Goal: Task Accomplishment & Management: Manage account settings

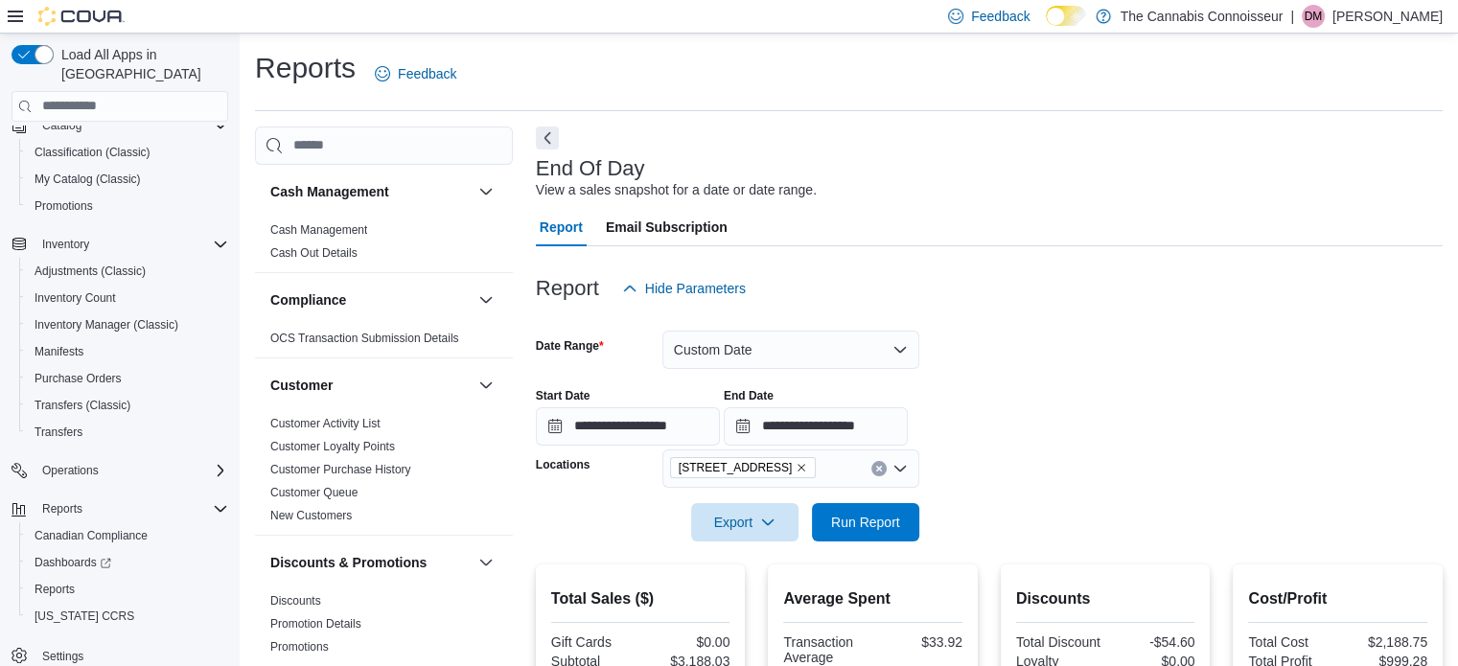
click at [12, 403] on div "Inventory Adjustments (Classic) Inventory Count Inventory Manager (Classic) Man…" at bounding box center [120, 338] width 217 height 215
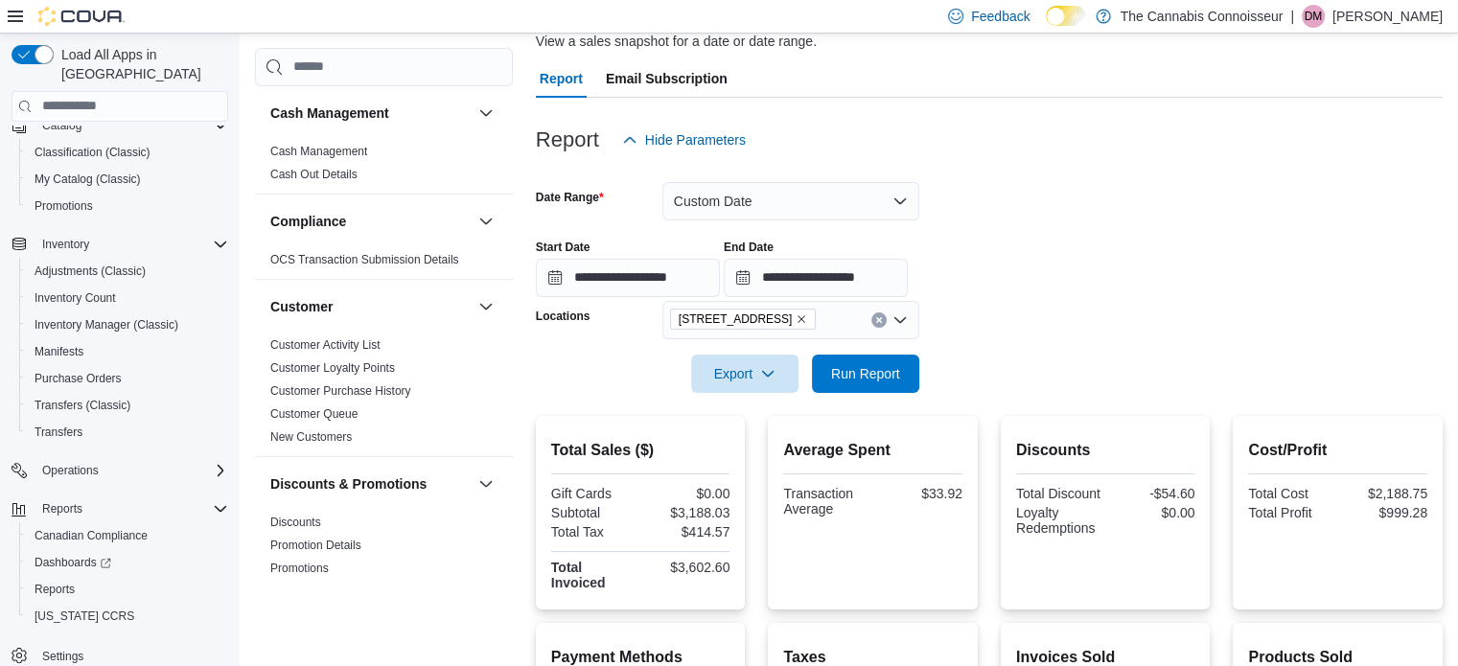
scroll to position [153, 0]
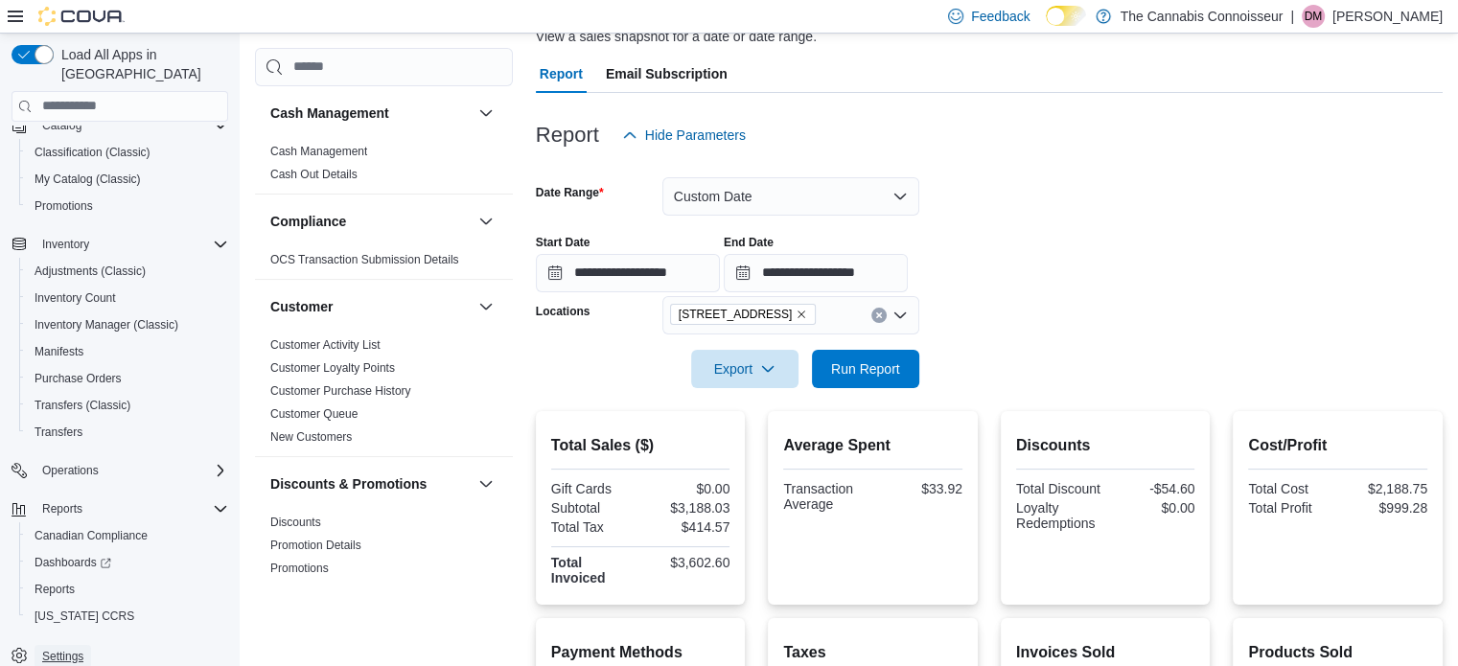
click at [70, 649] on span "Settings" at bounding box center [62, 656] width 41 height 15
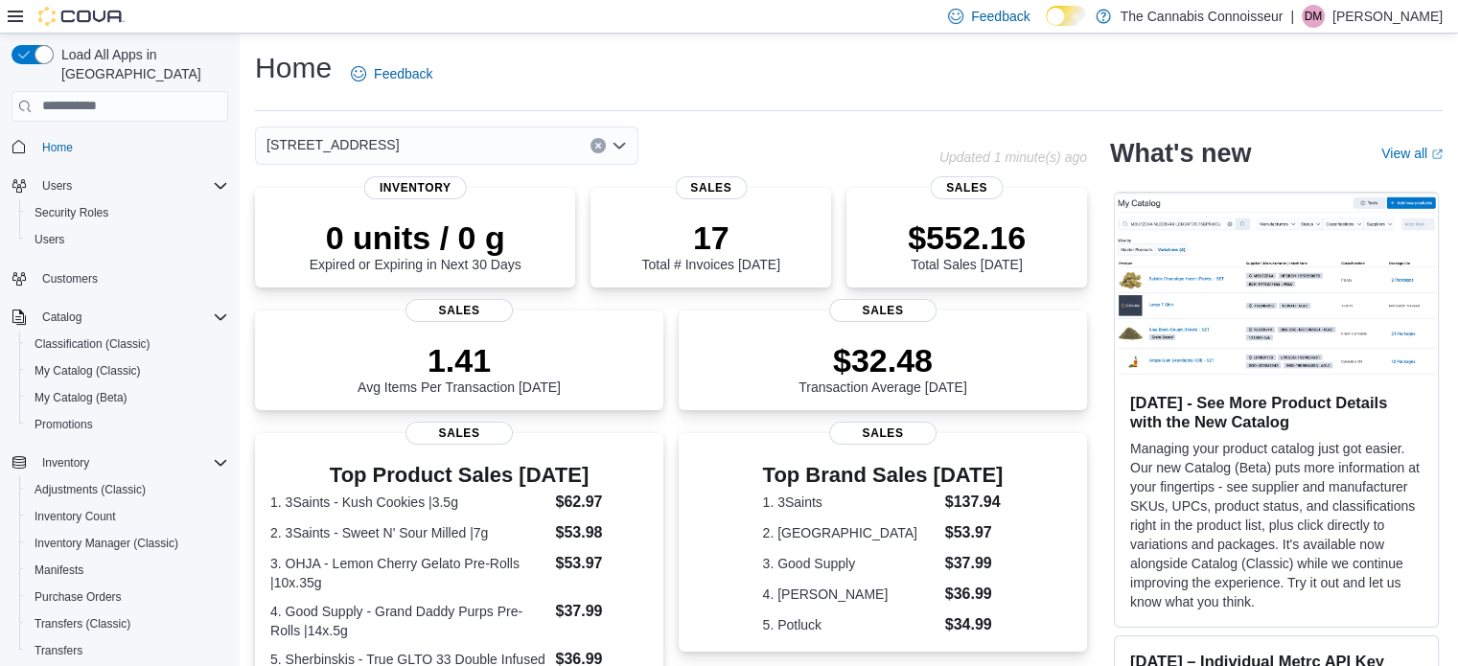
click at [617, 147] on icon "Open list of options" at bounding box center [619, 145] width 12 height 6
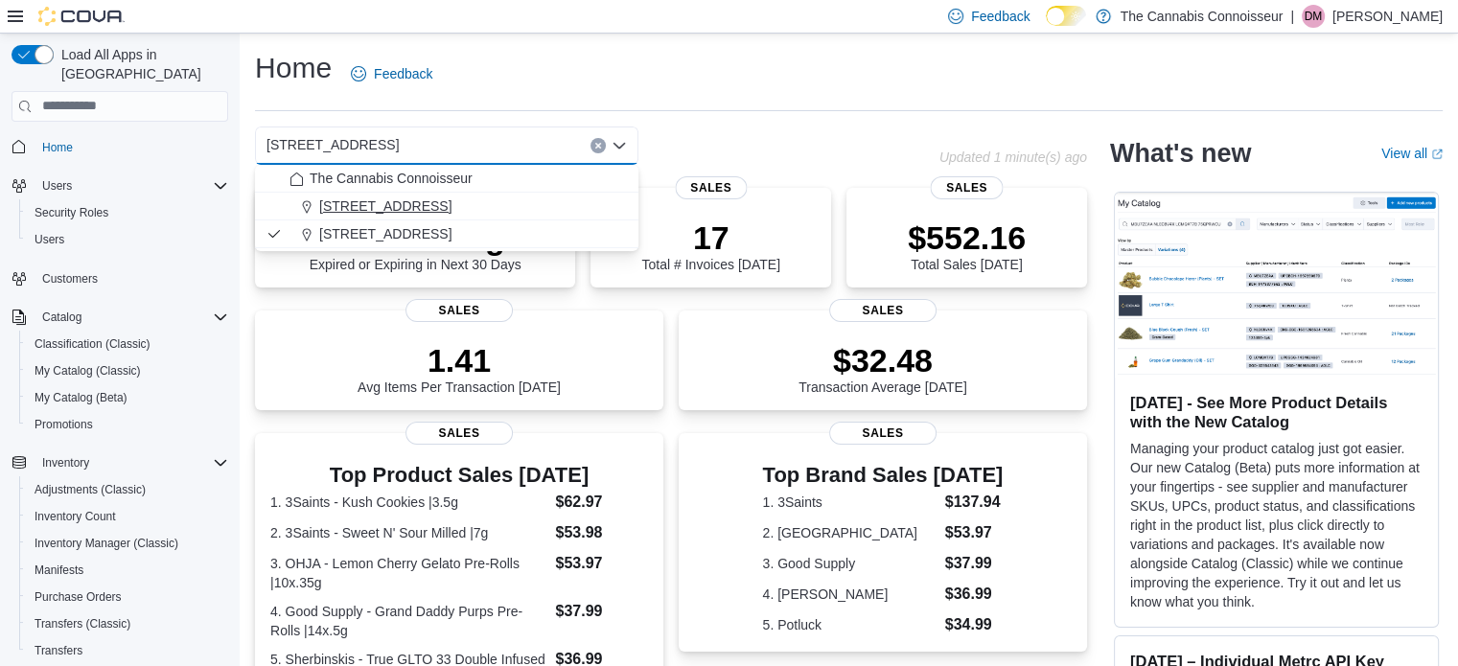
click at [441, 200] on span "[STREET_ADDRESS]" at bounding box center [385, 205] width 132 height 19
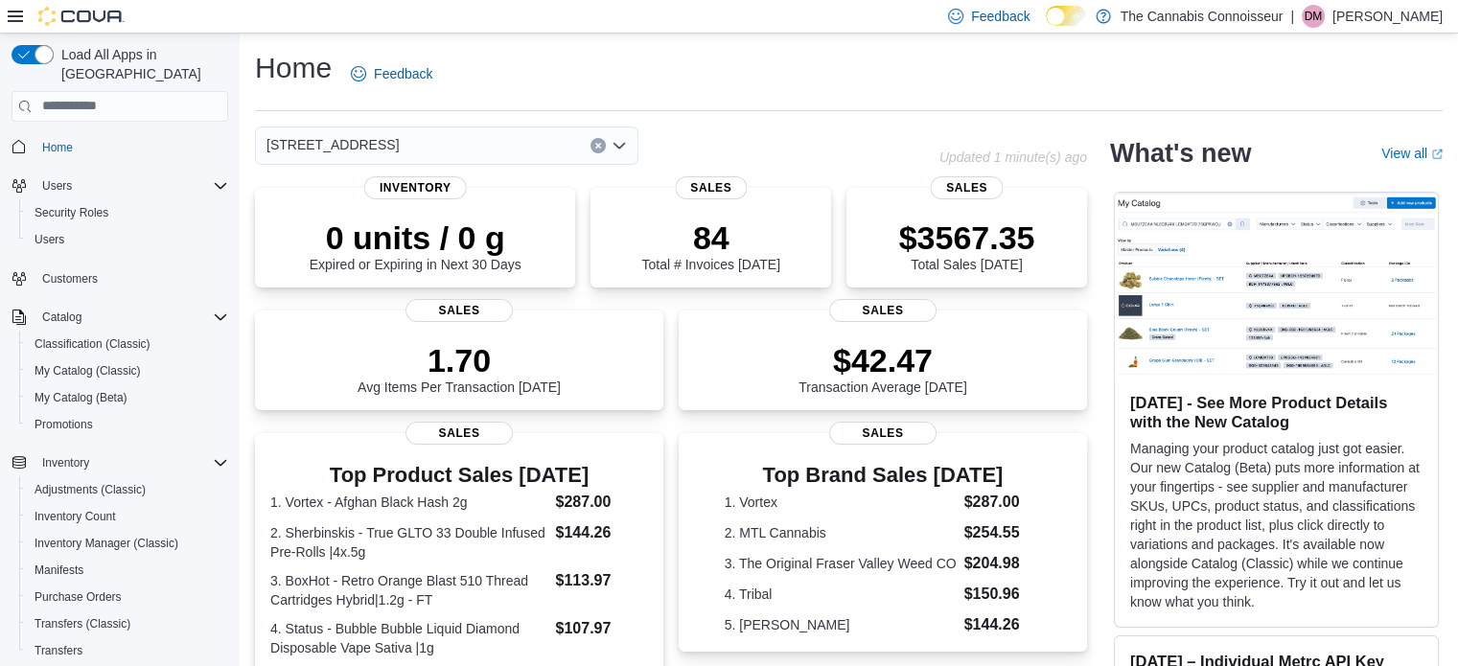
click at [16, 519] on div "Inventory Adjustments (Classic) Inventory Count Inventory Manager (Classic) Man…" at bounding box center [120, 557] width 217 height 215
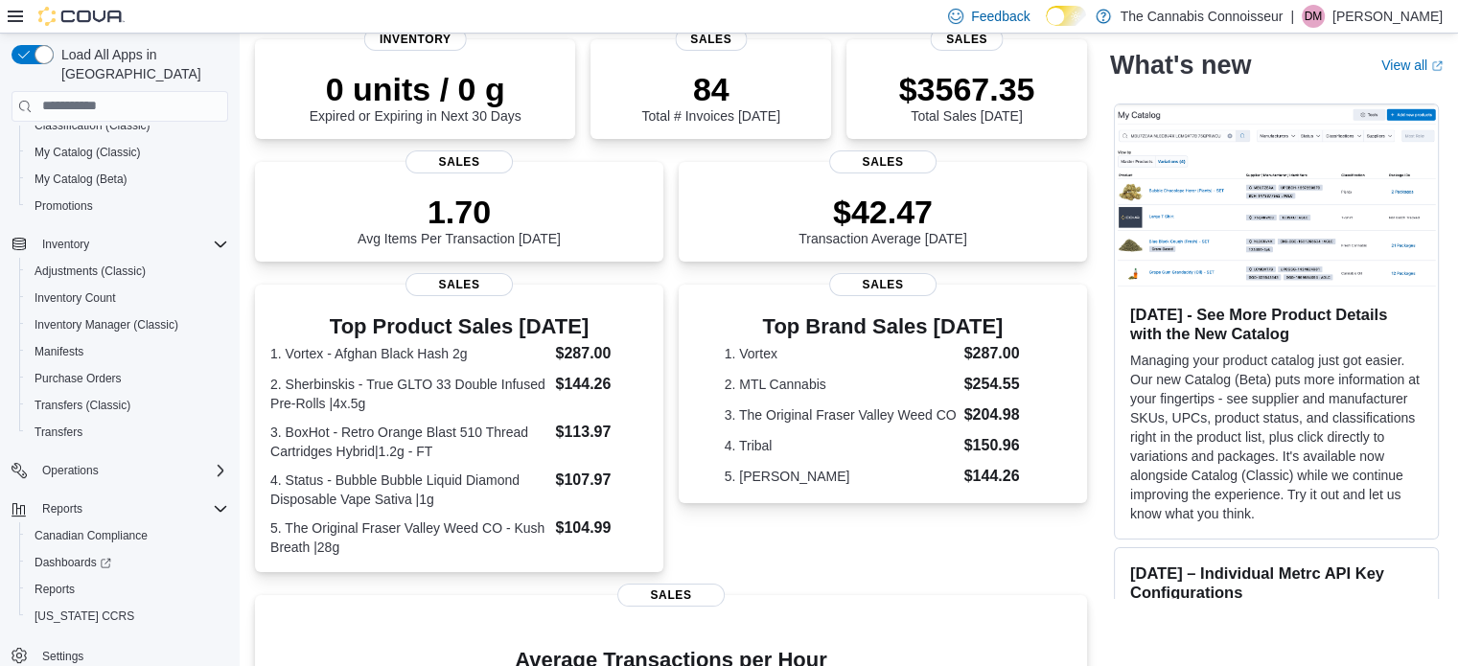
scroll to position [153, 0]
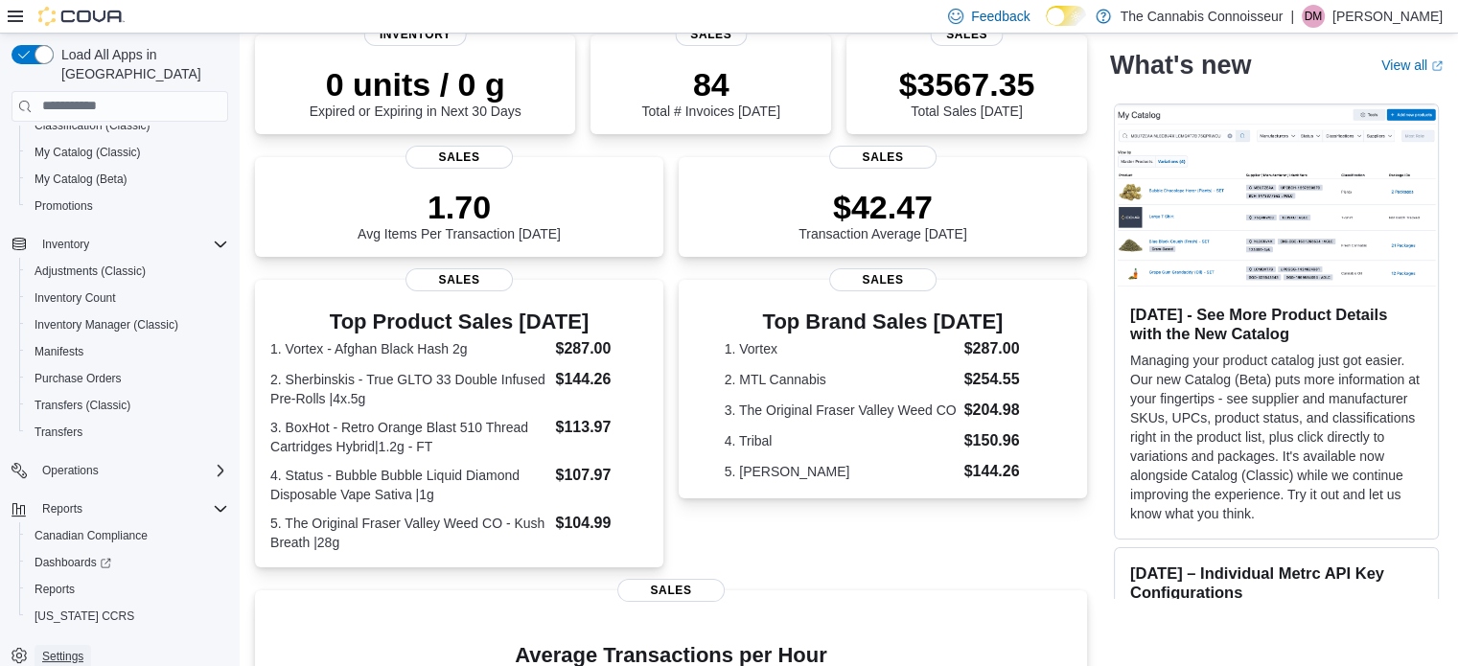
click at [73, 649] on span "Settings" at bounding box center [62, 656] width 41 height 15
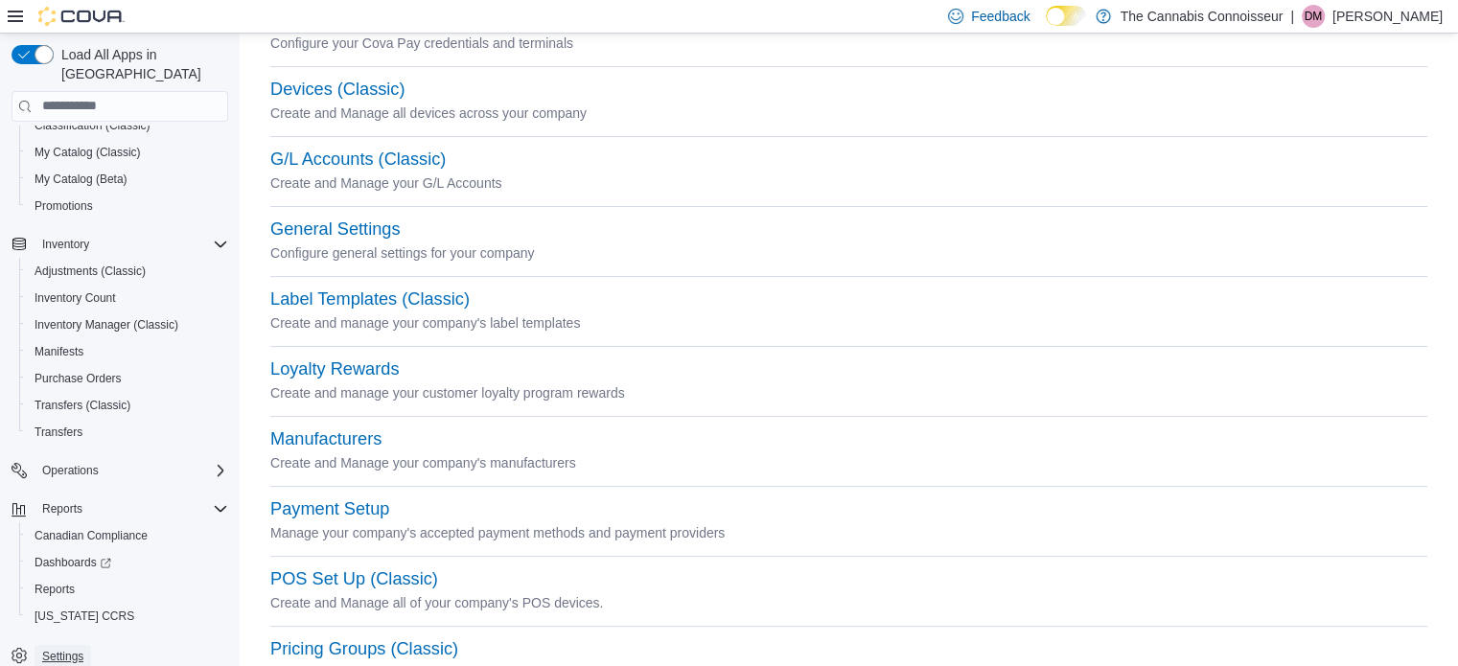
scroll to position [361, 0]
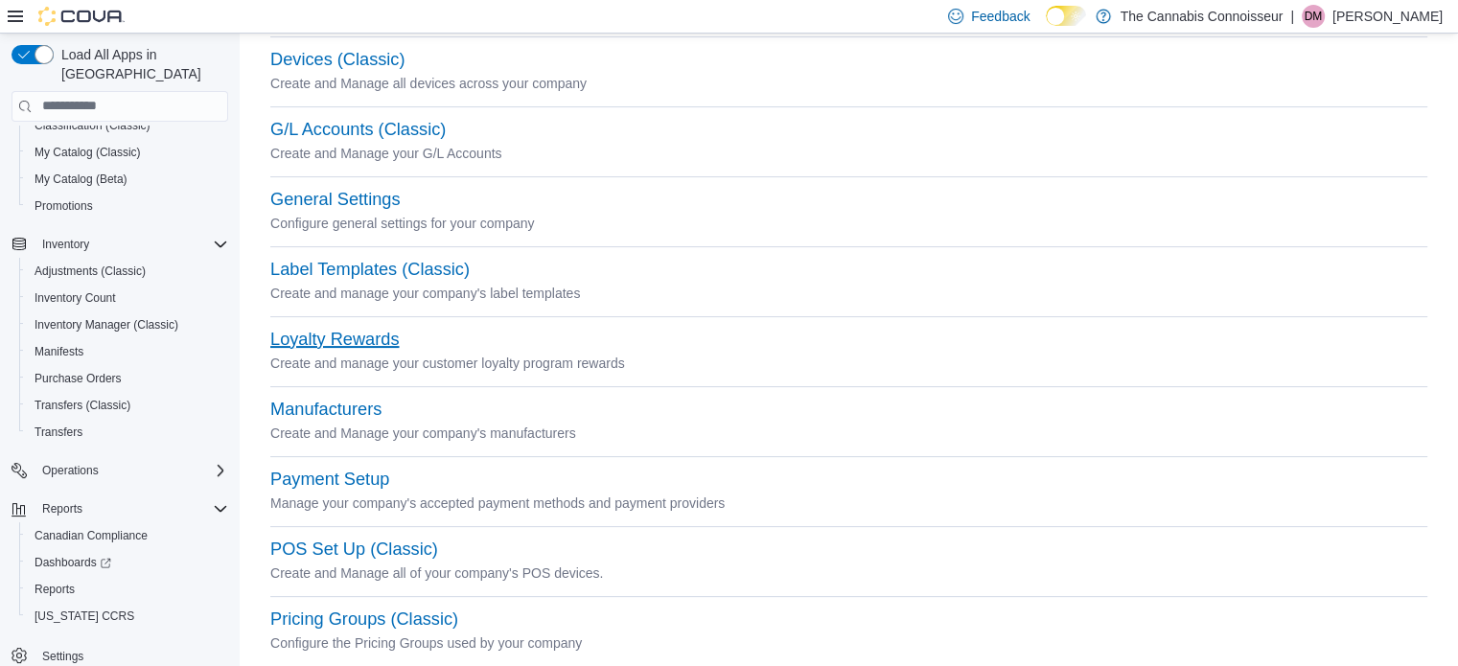
click at [339, 335] on button "Loyalty Rewards" at bounding box center [334, 340] width 128 height 20
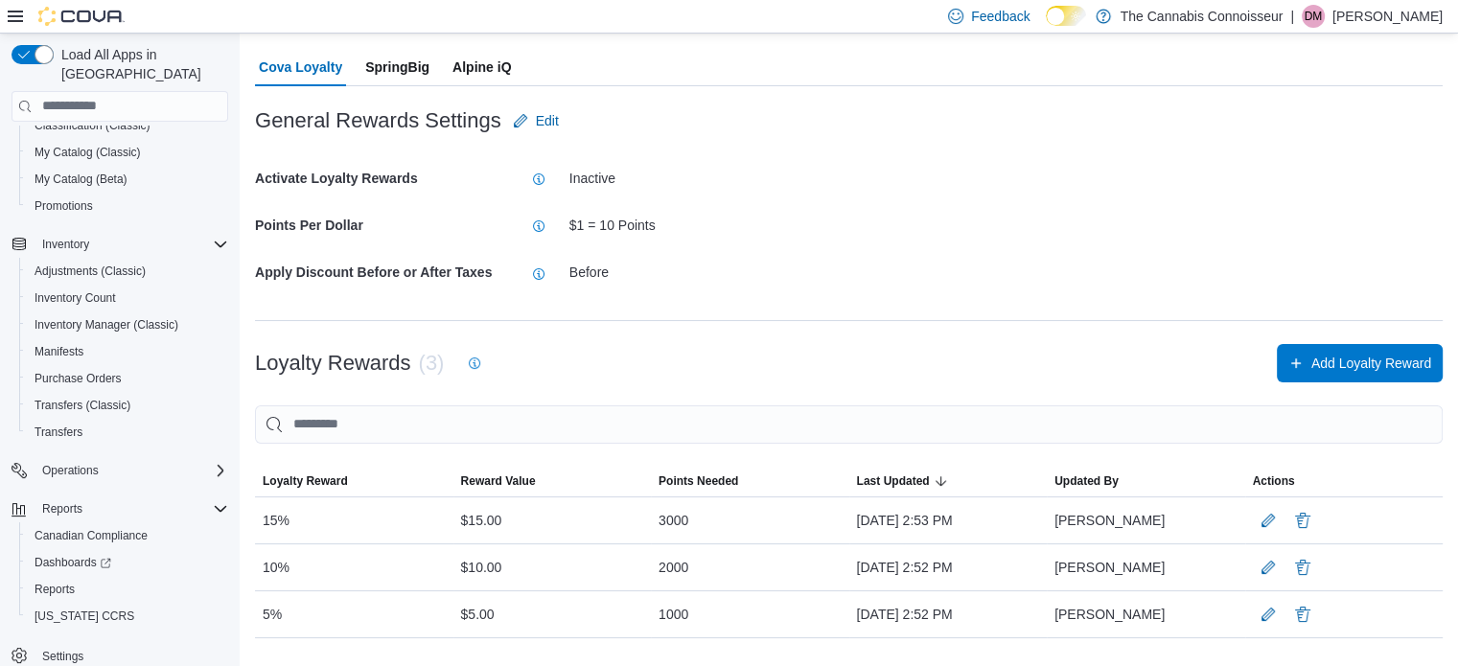
scroll to position [103, 0]
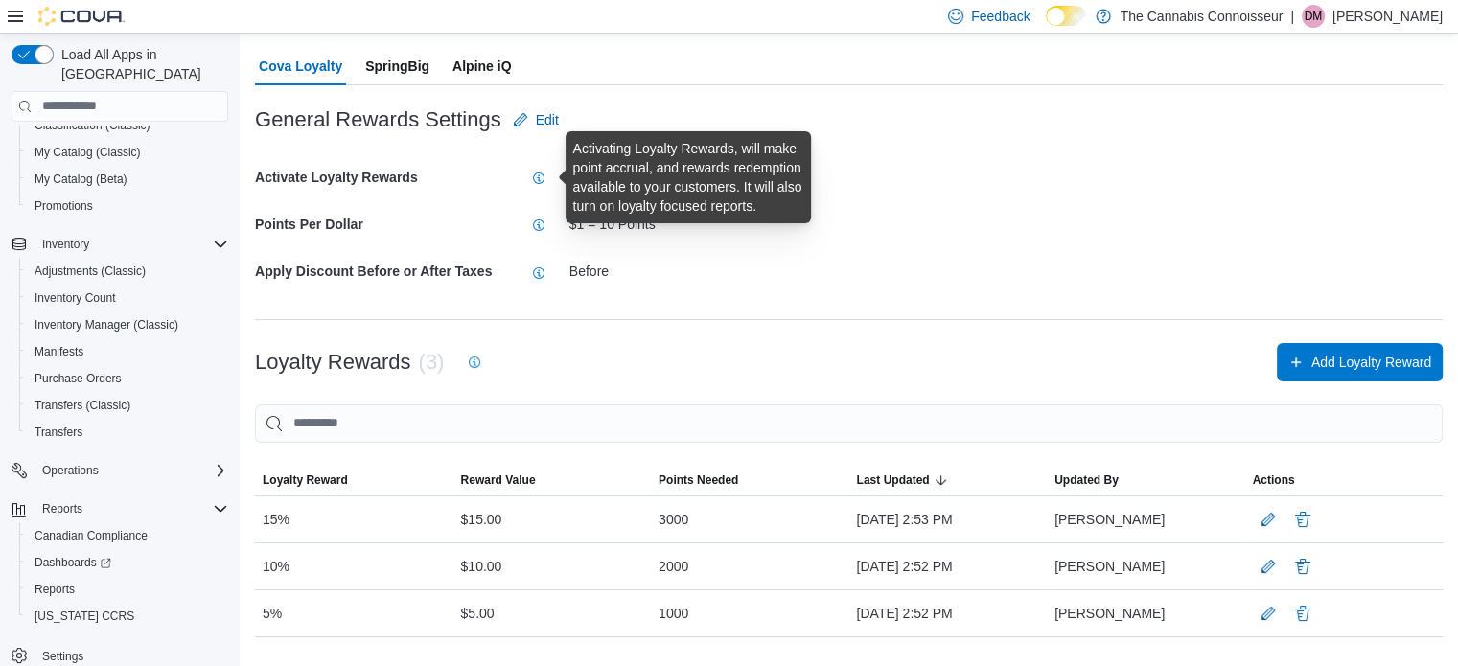
click at [542, 175] on icon "Info" at bounding box center [539, 179] width 12 height 12
click at [544, 117] on span "Edit" at bounding box center [547, 119] width 23 height 19
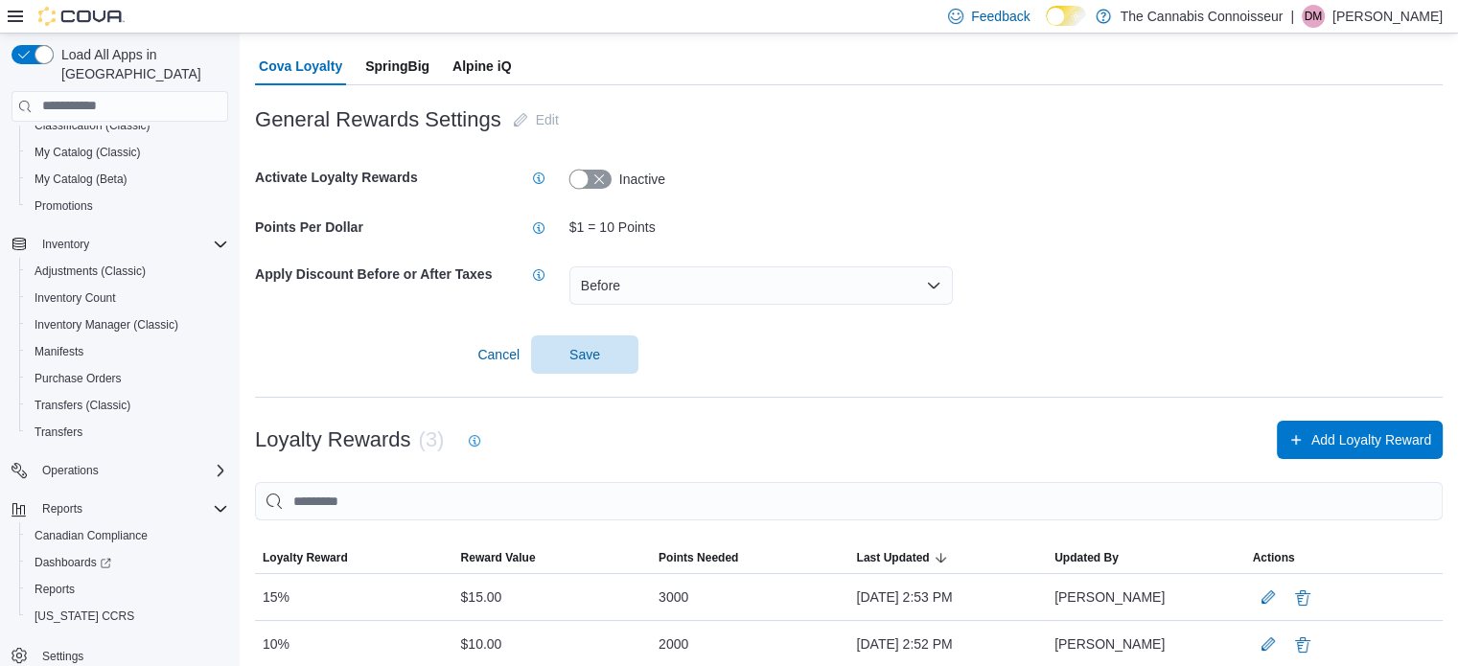
click at [606, 173] on button "button" at bounding box center [590, 179] width 42 height 19
click at [594, 348] on span "Save" at bounding box center [584, 353] width 31 height 19
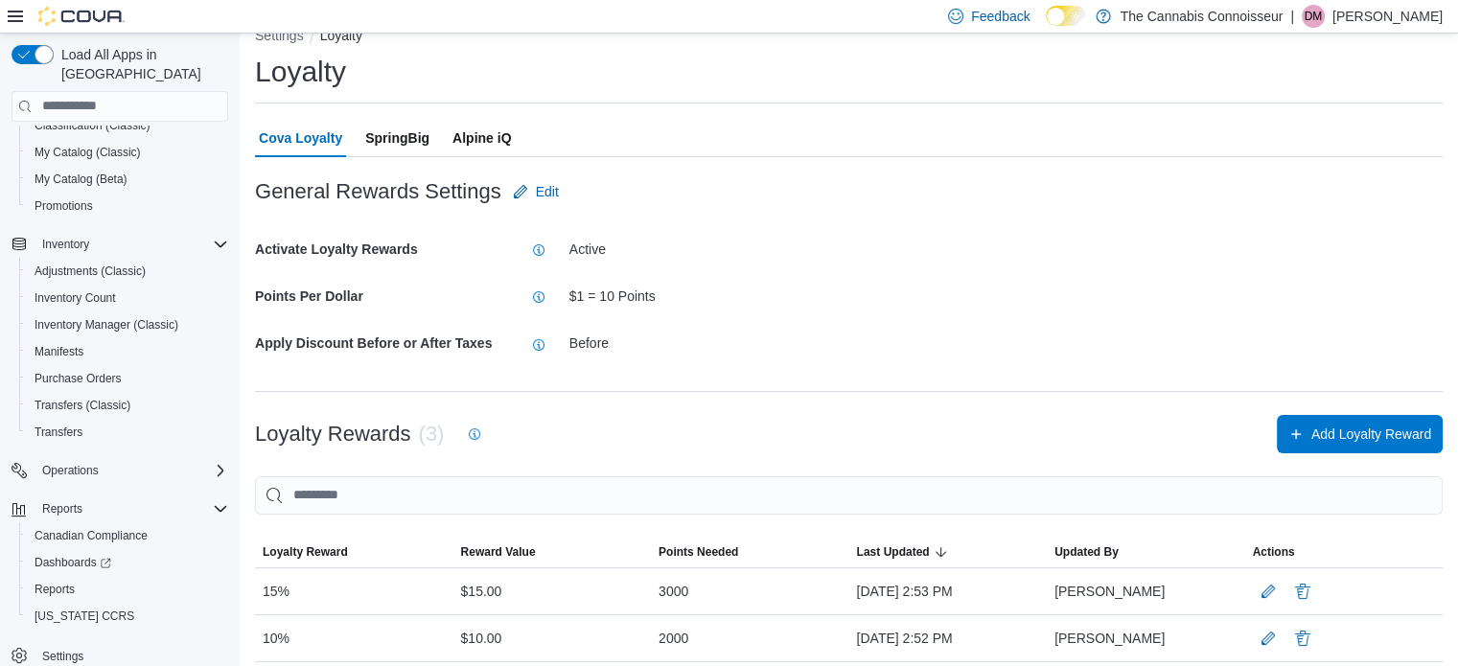
scroll to position [23, 0]
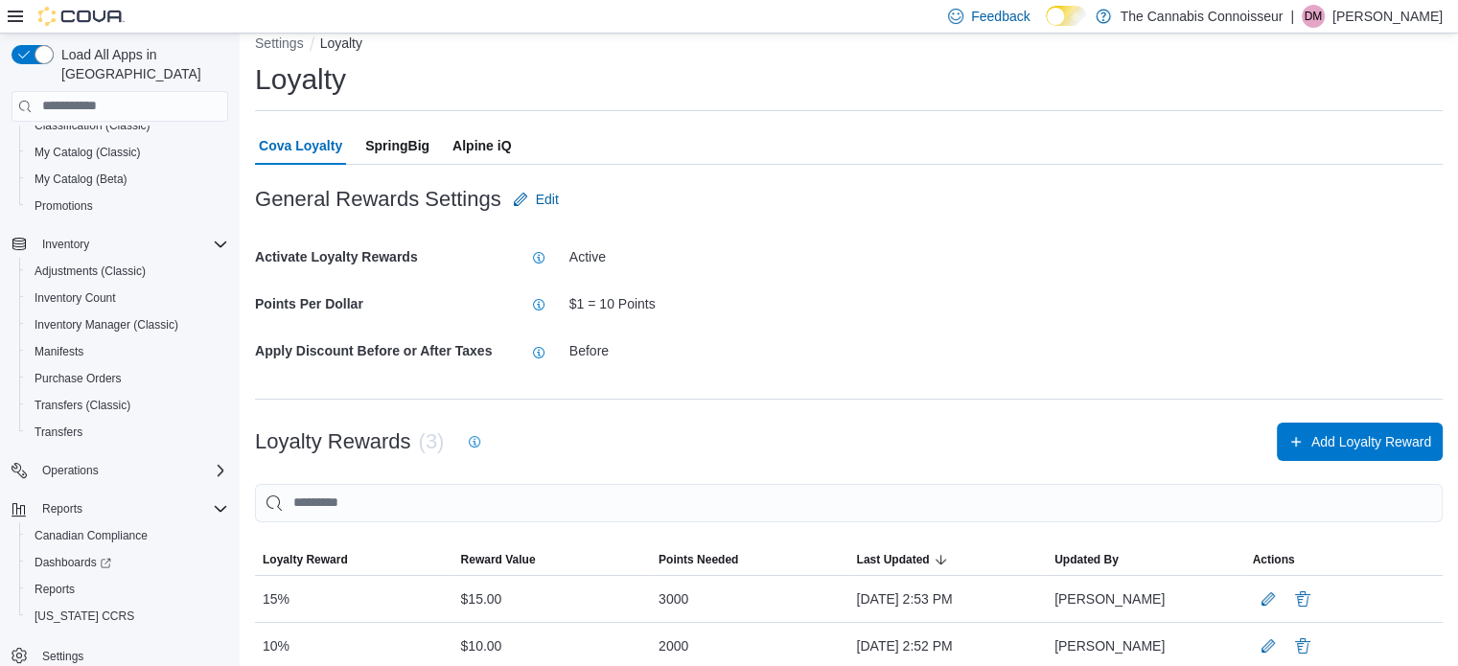
click at [390, 142] on span "SpringBig" at bounding box center [397, 146] width 64 height 38
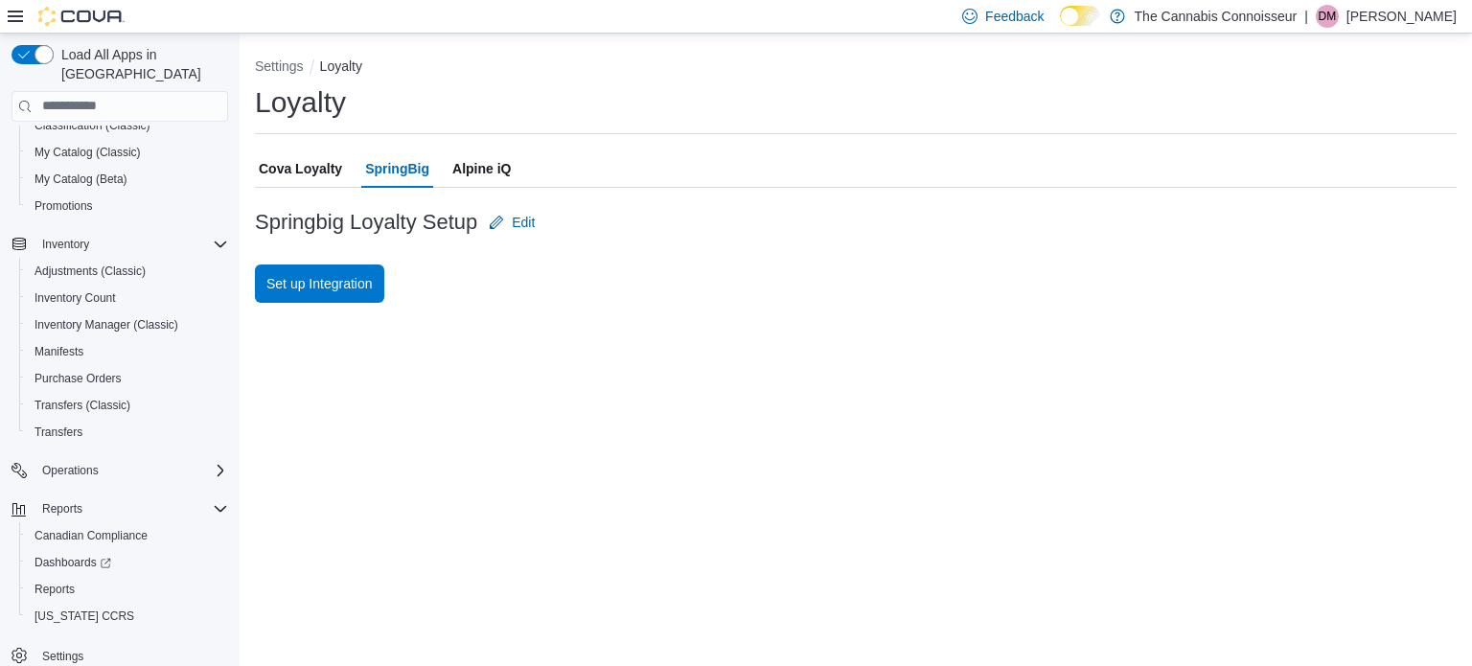
click at [301, 164] on span "Cova Loyalty" at bounding box center [300, 169] width 83 height 38
